Goal: Go to known website: Go to known website

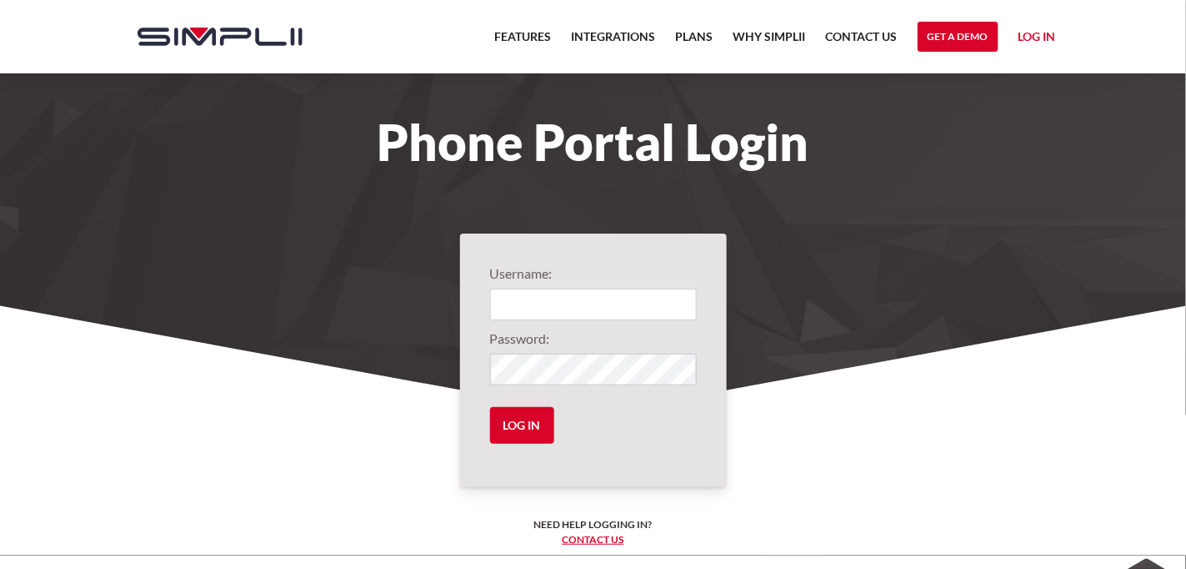
click at [611, 34] on link "Log in" at bounding box center [1038, 39] width 38 height 25
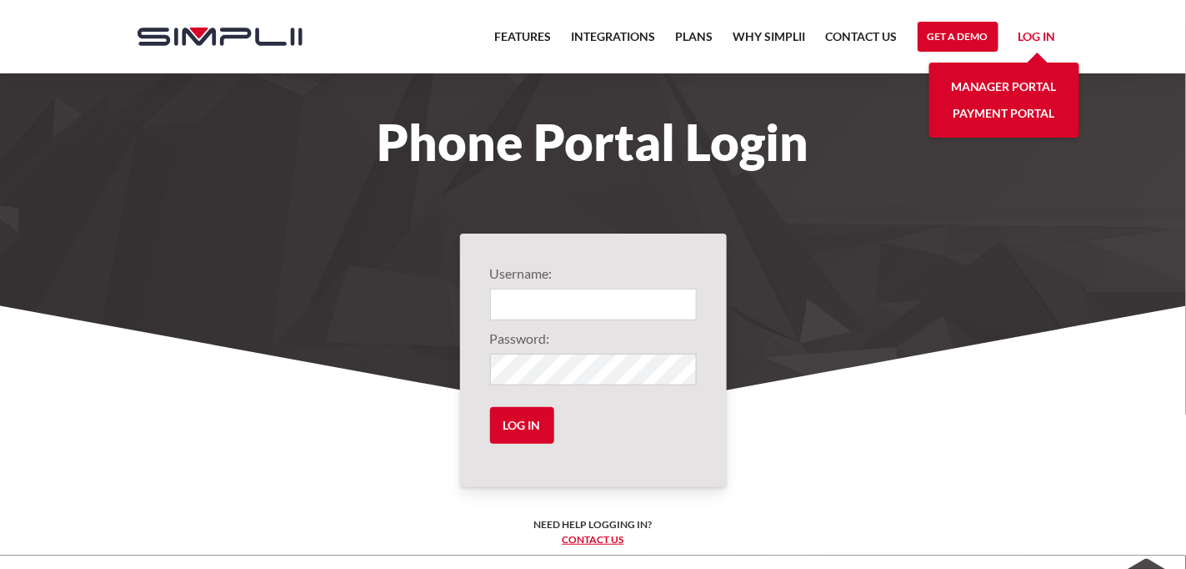
click at [611, 81] on link "Manager Portal" at bounding box center [1004, 86] width 106 height 27
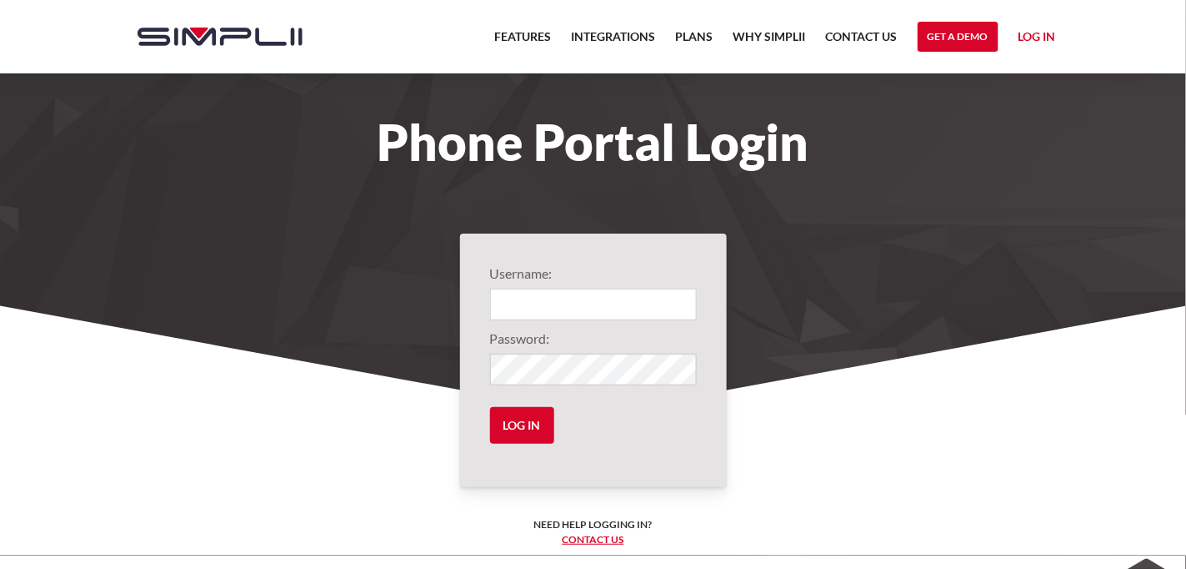
click at [1036, 36] on link "Log in" at bounding box center [1038, 39] width 38 height 25
